Goal: Check status: Check status

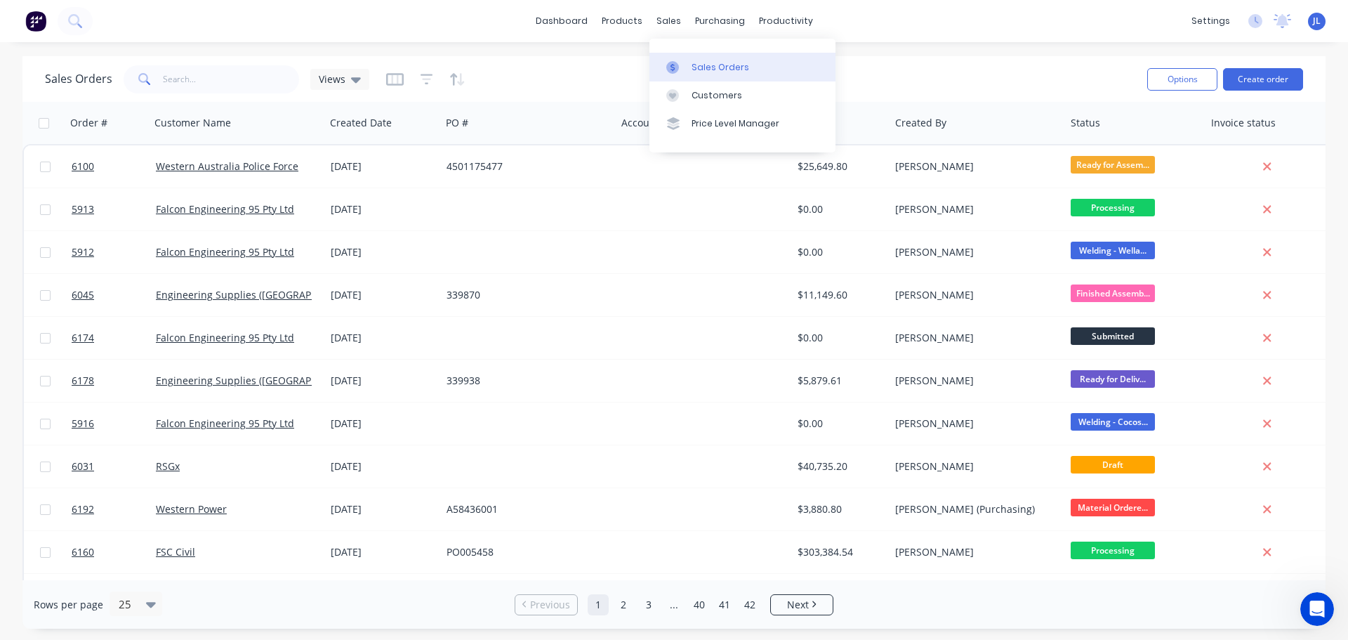
click at [695, 71] on div "Sales Orders" at bounding box center [721, 67] width 58 height 13
click at [712, 67] on div "Sales Orders" at bounding box center [721, 67] width 58 height 13
click at [202, 81] on input "text" at bounding box center [231, 79] width 137 height 28
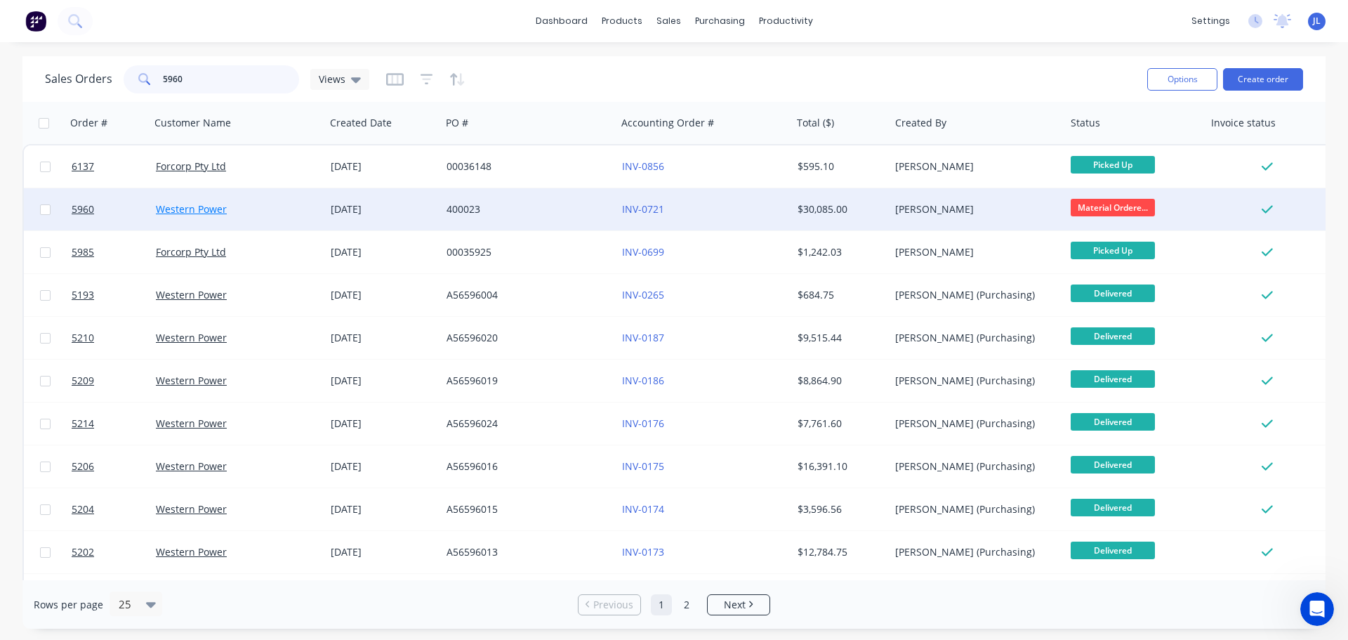
type input "5960"
click at [181, 210] on link "Western Power" at bounding box center [191, 208] width 71 height 13
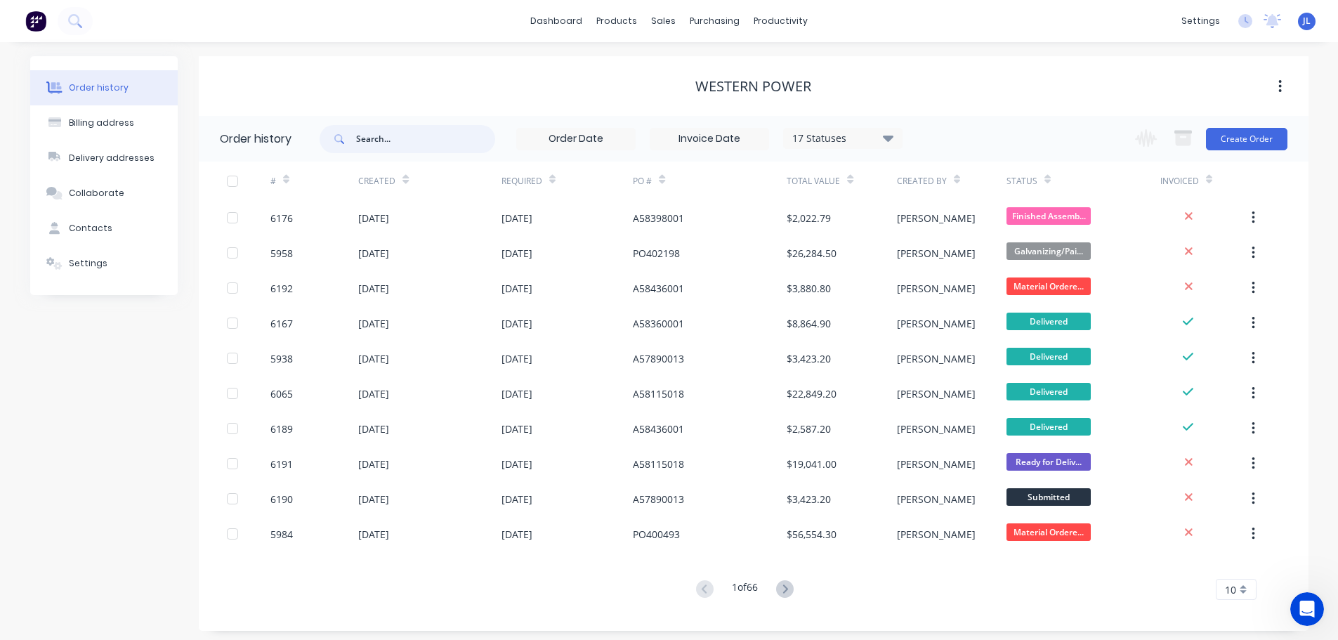
click at [383, 145] on input "text" at bounding box center [425, 139] width 139 height 28
type input "59"
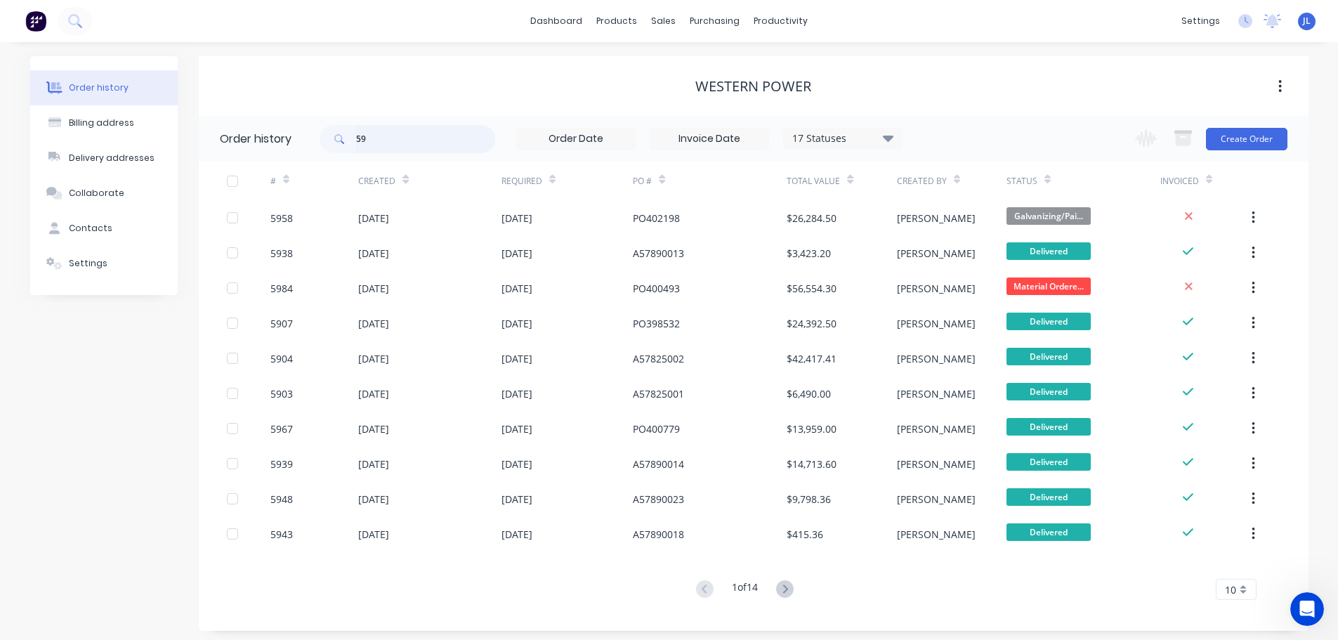
click at [374, 138] on input "59" at bounding box center [425, 139] width 139 height 28
type input "5960"
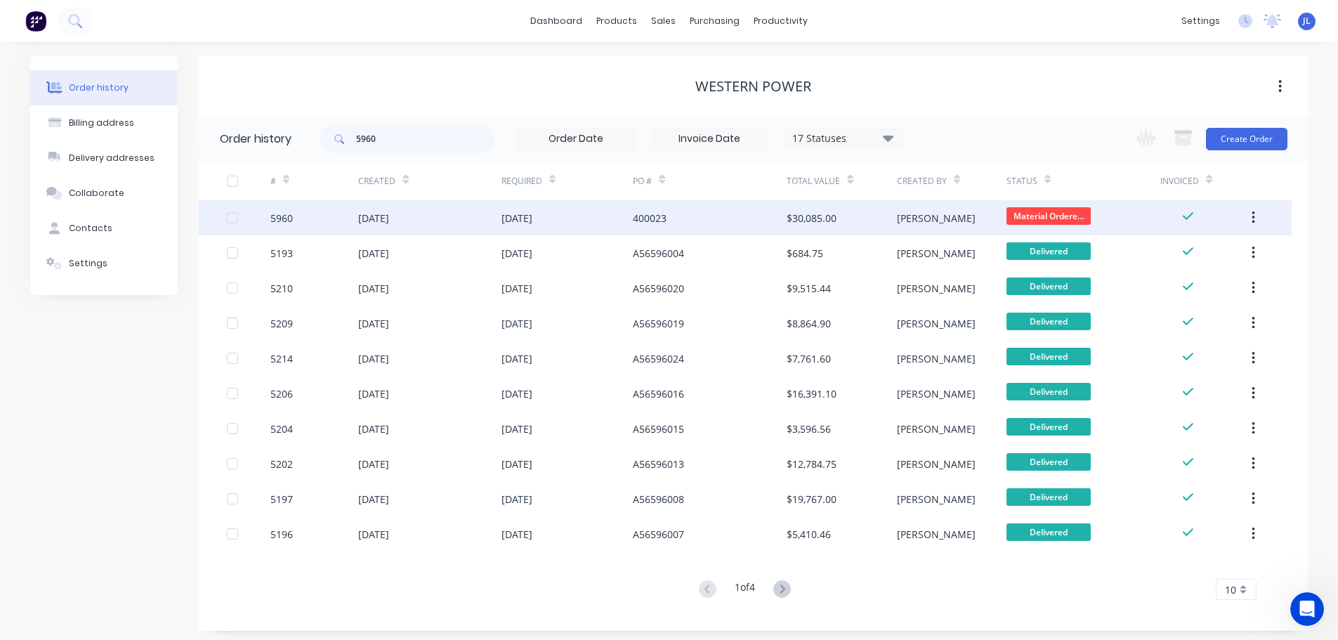
click at [430, 218] on div "[DATE]" at bounding box center [429, 217] width 143 height 35
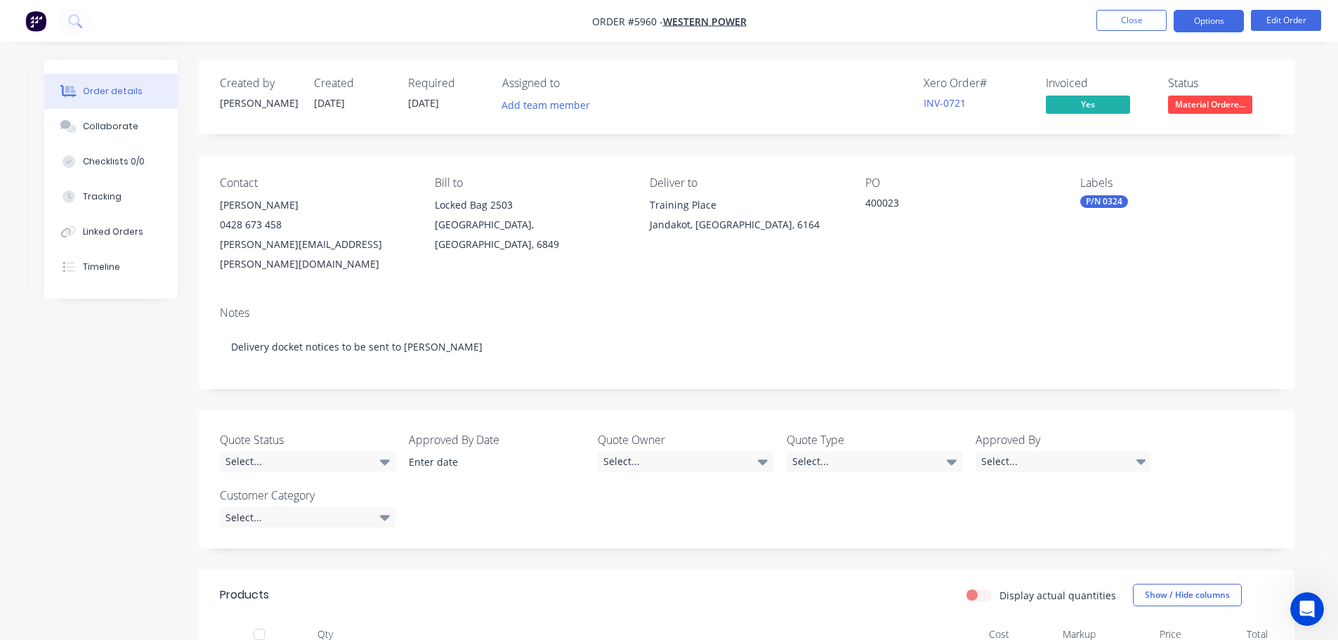
click at [1220, 18] on button "Options" at bounding box center [1209, 21] width 70 height 22
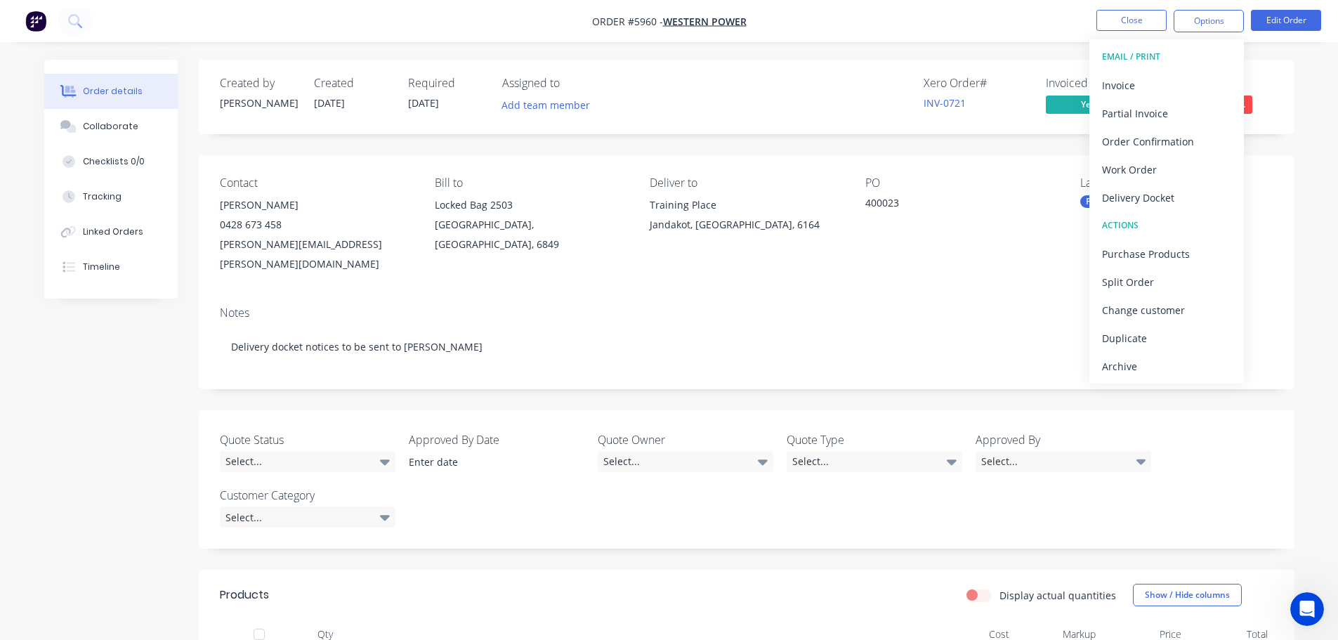
click at [792, 306] on div "Notes" at bounding box center [746, 312] width 1053 height 13
